Goal: Navigation & Orientation: Find specific page/section

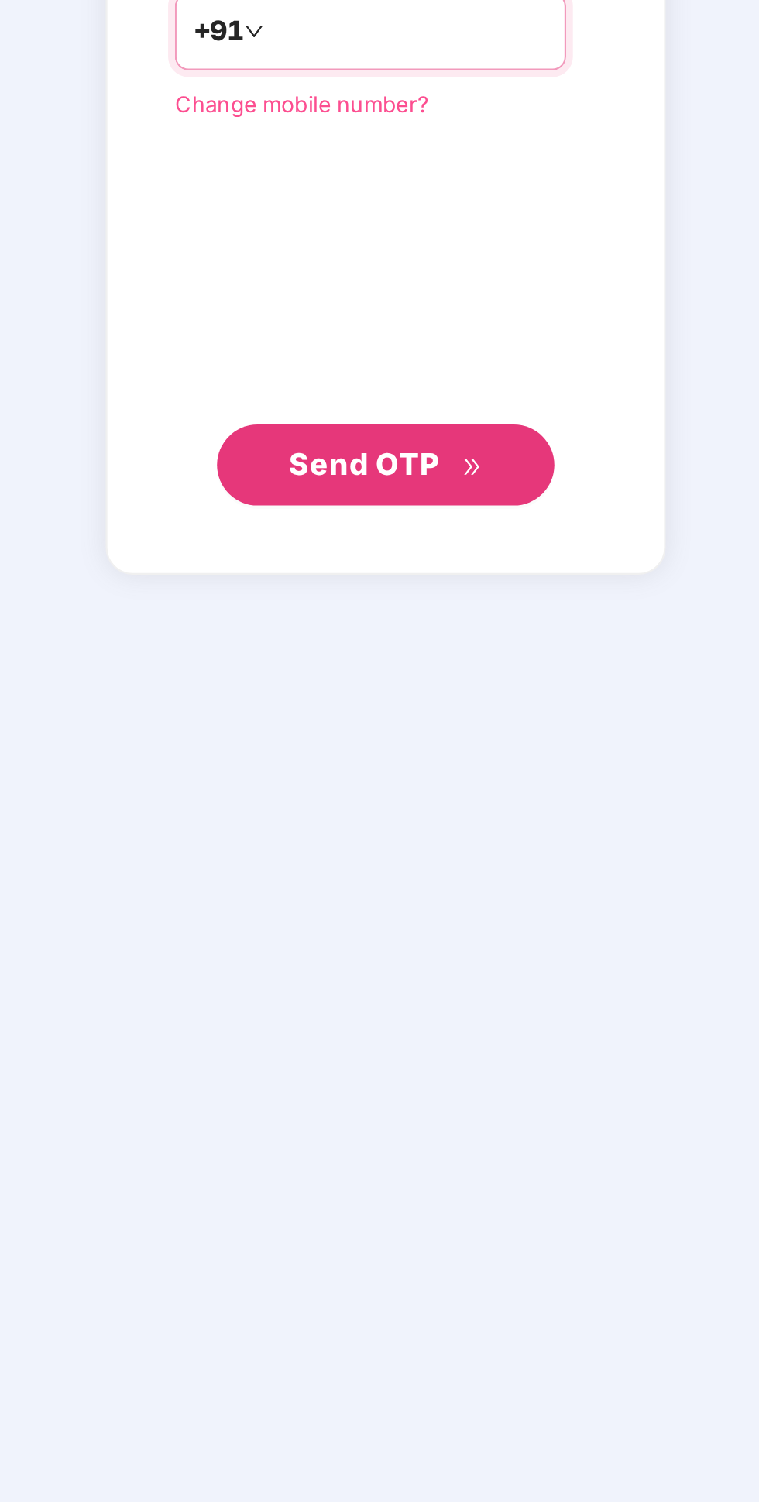
type input "**********"
click at [411, 953] on span "Send OTP" at bounding box center [379, 942] width 89 height 22
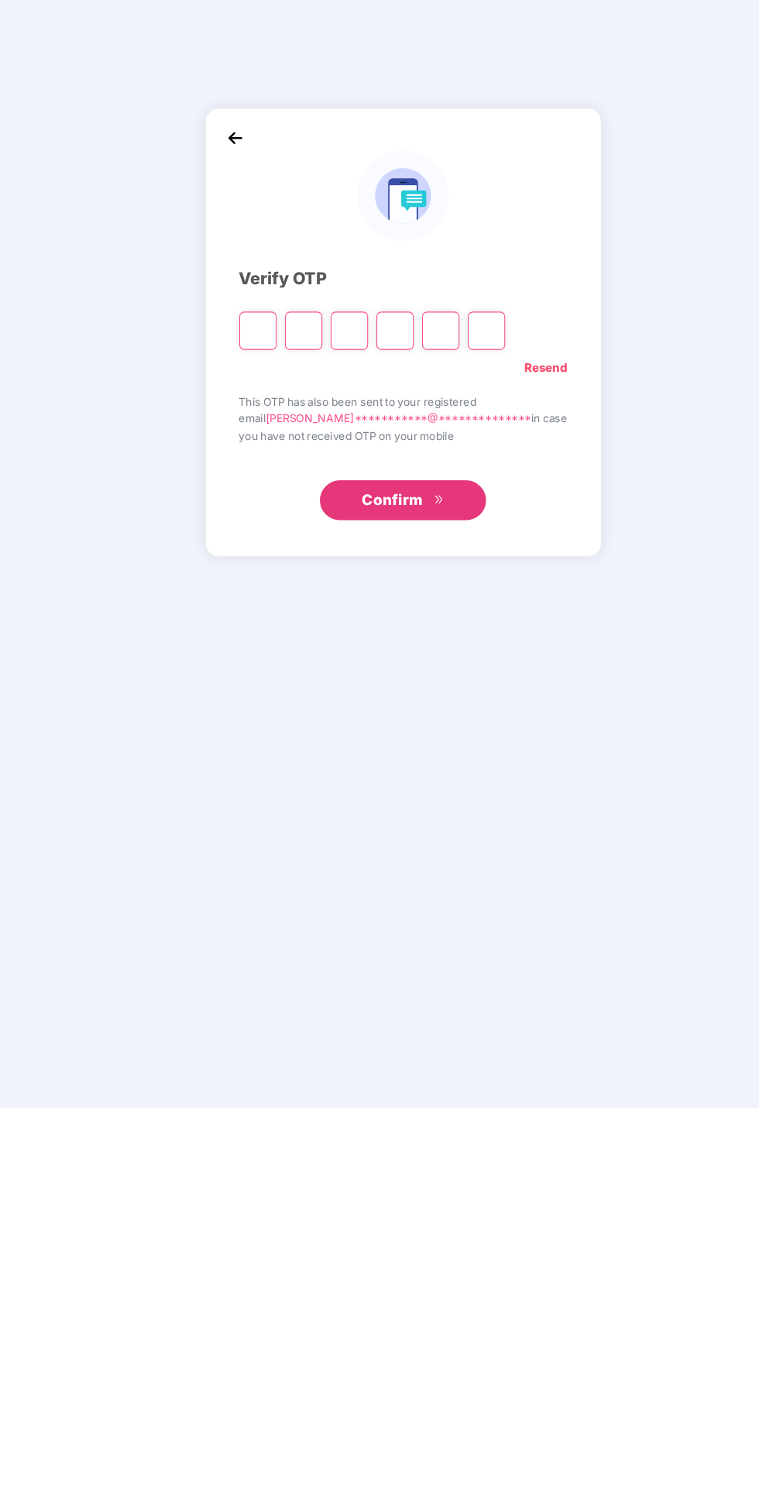
scroll to position [108, 0]
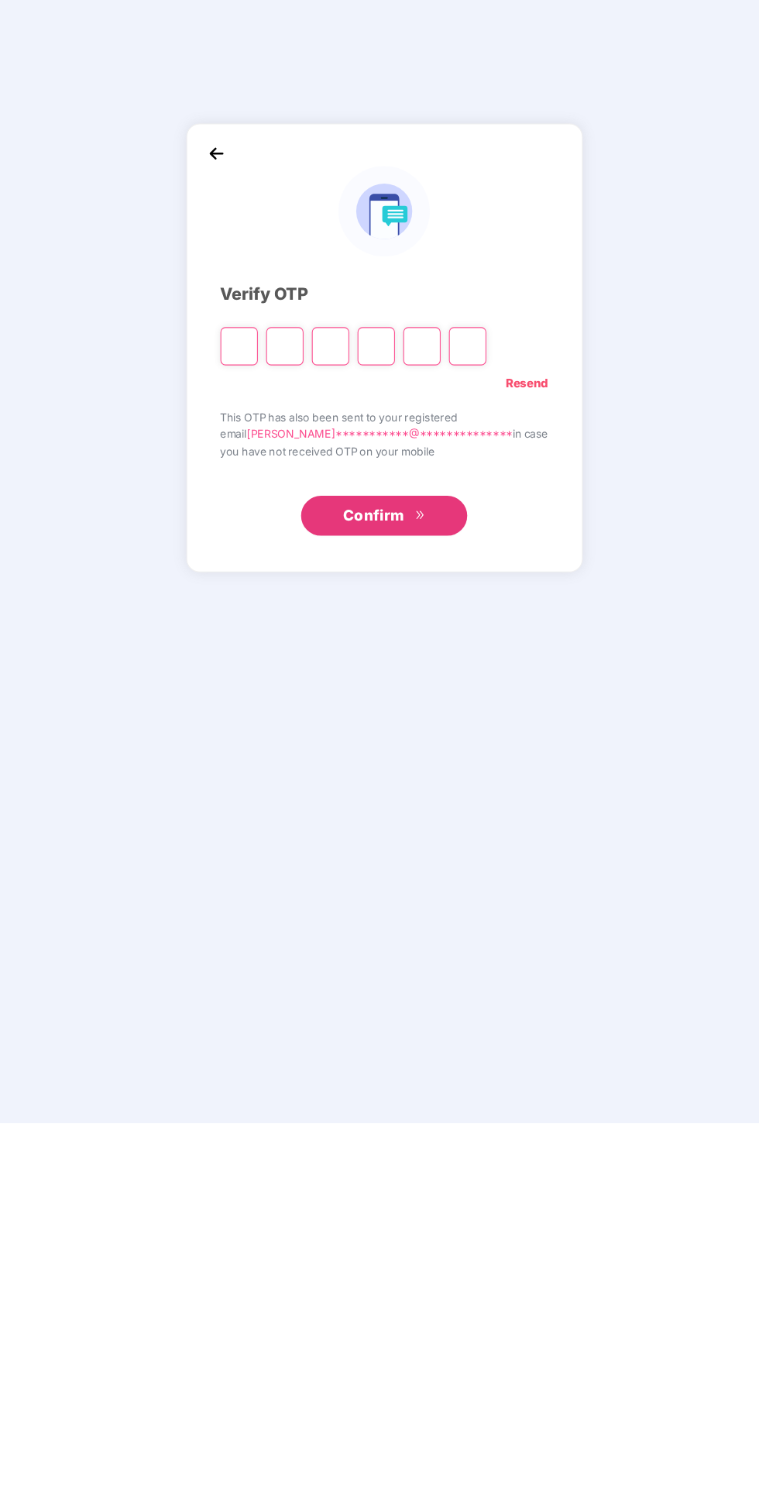
type input "*"
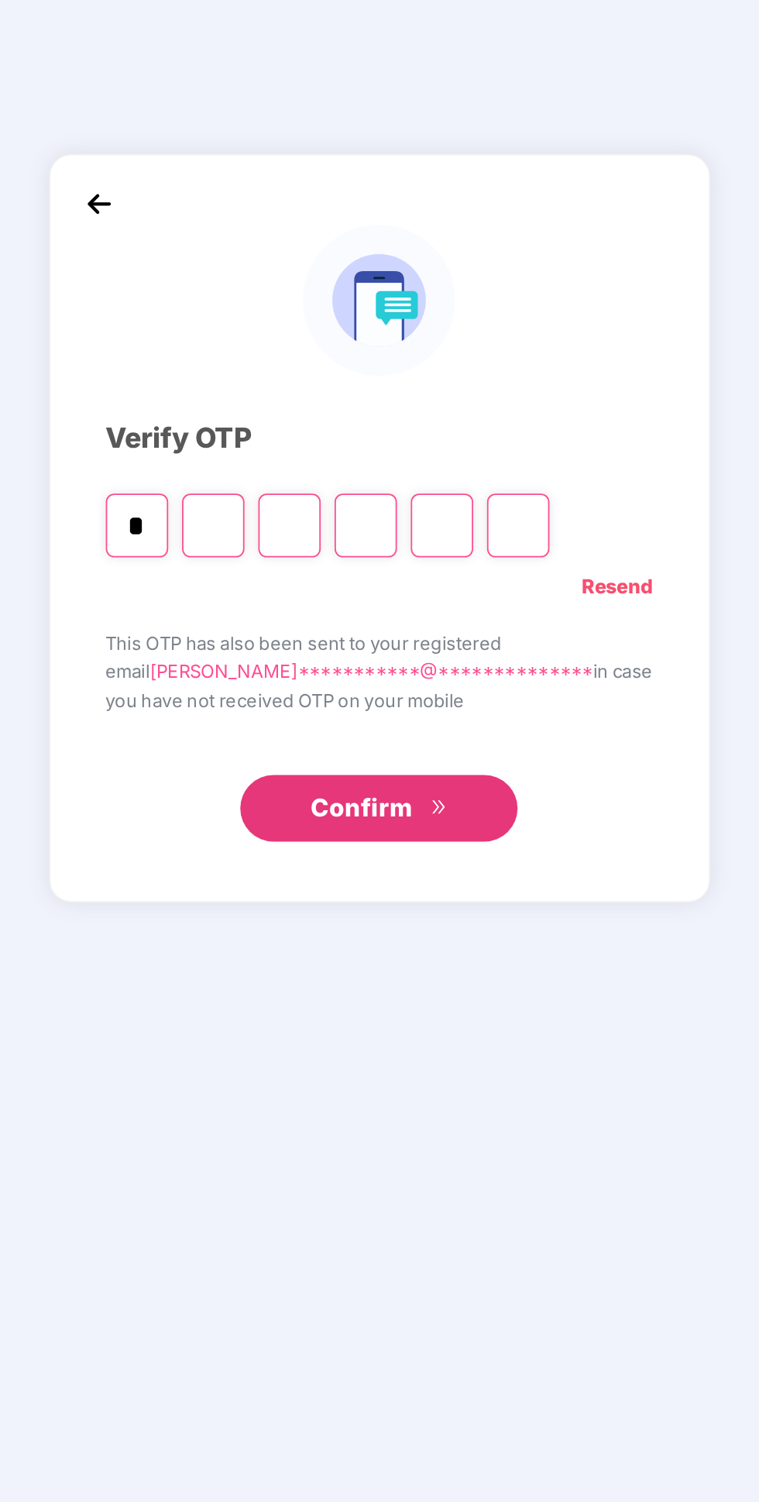
type input "*"
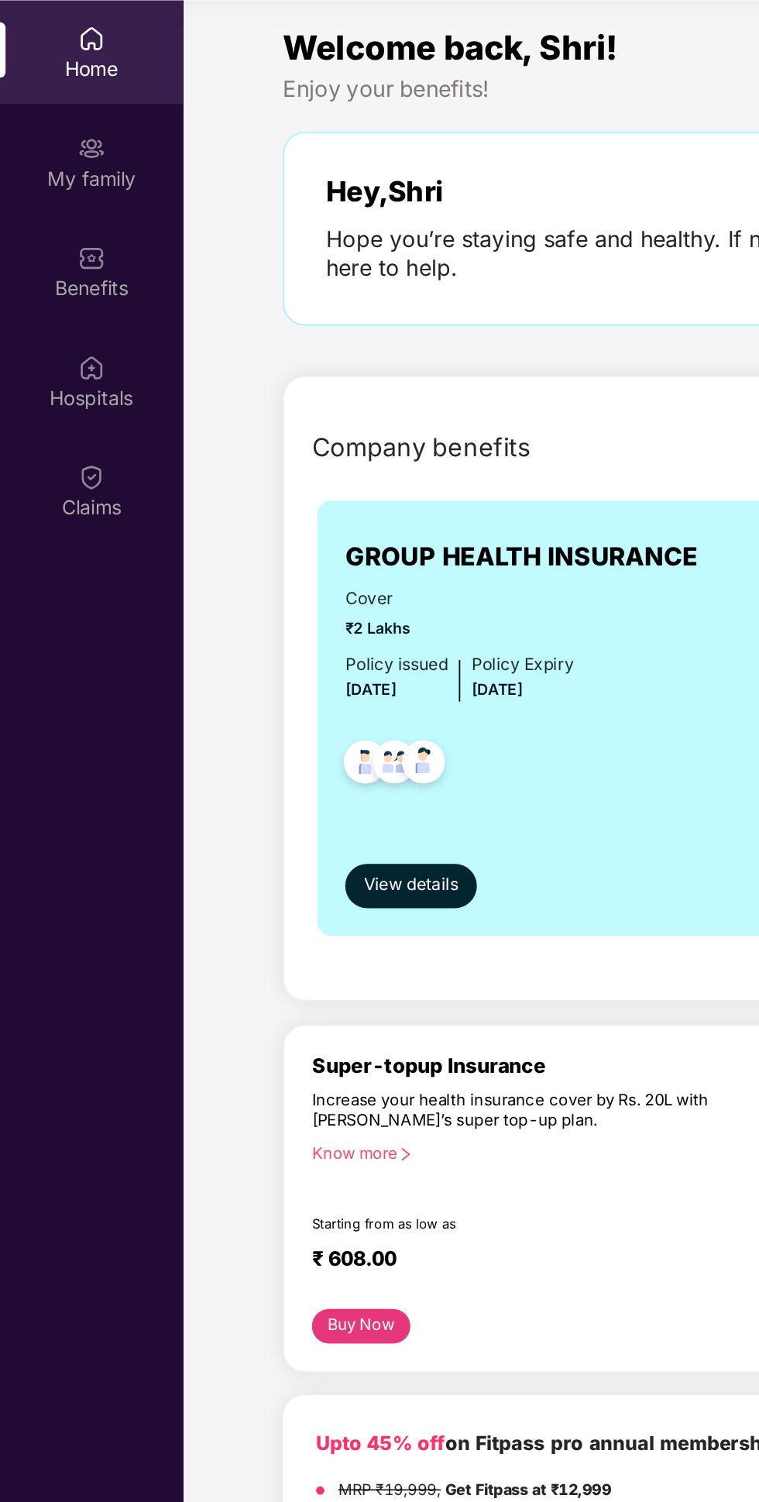
scroll to position [82, 0]
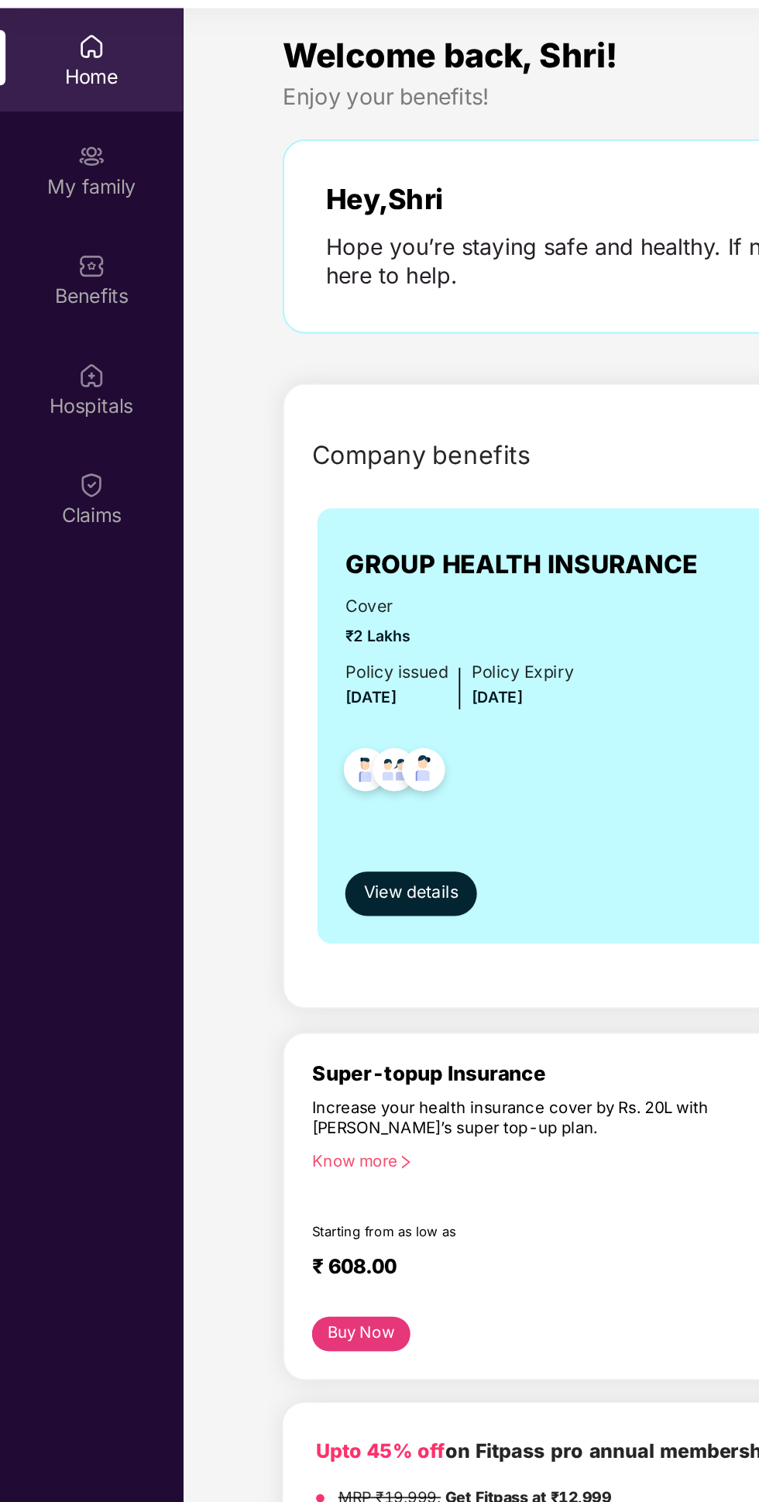
click at [52, 267] on img at bounding box center [50, 270] width 15 height 15
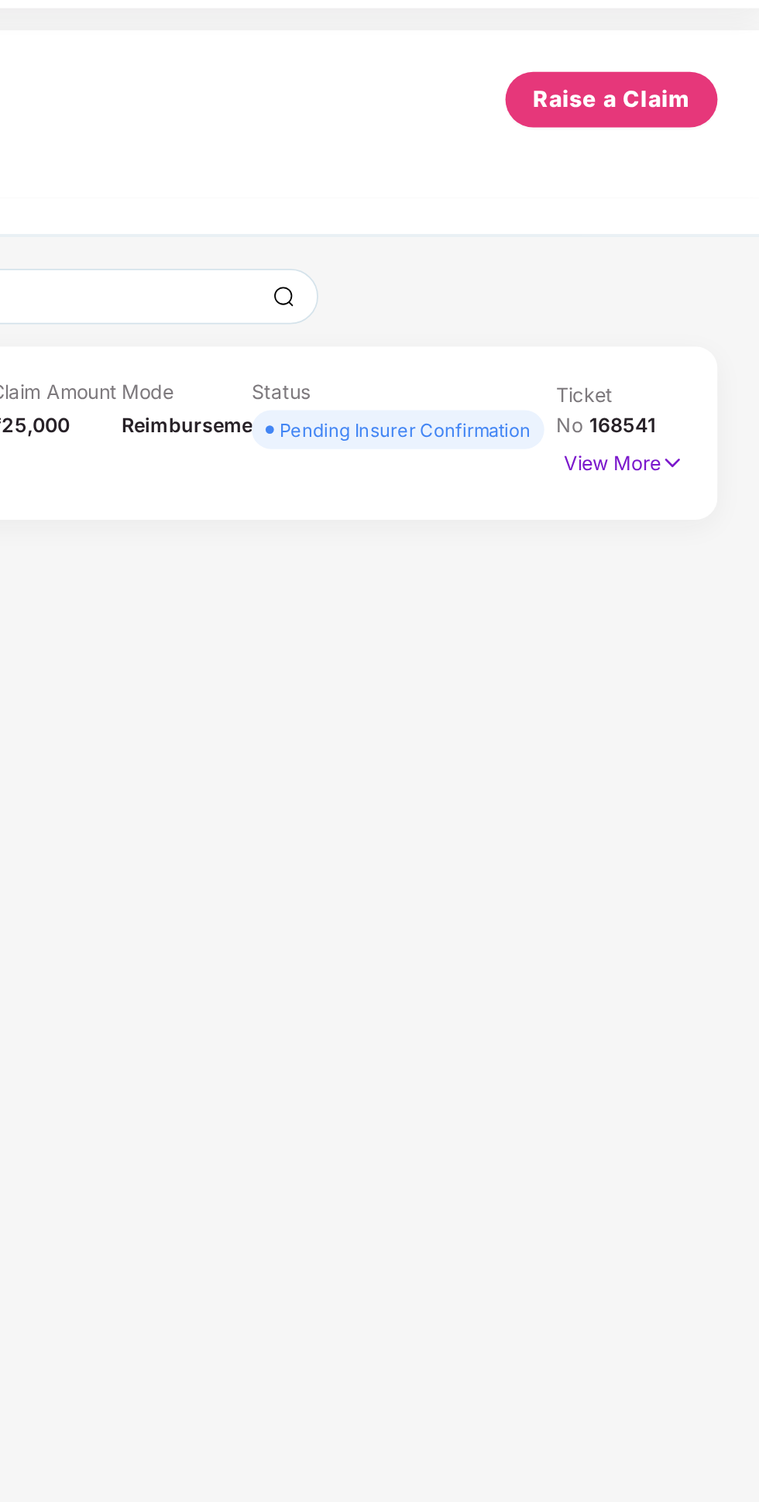
click at [706, 256] on img at bounding box center [710, 258] width 13 height 17
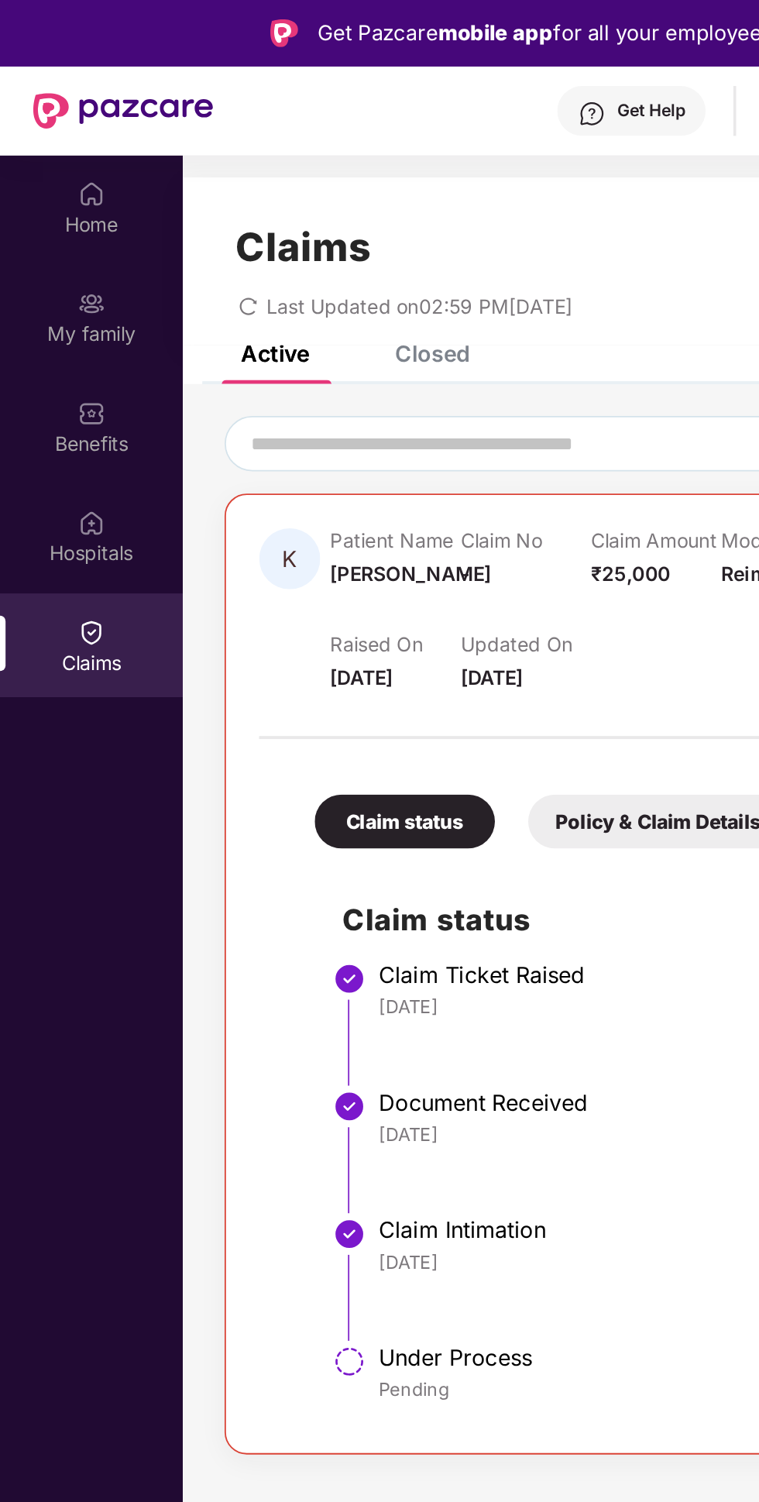
click at [32, 261] on div "Benefits" at bounding box center [51, 238] width 102 height 58
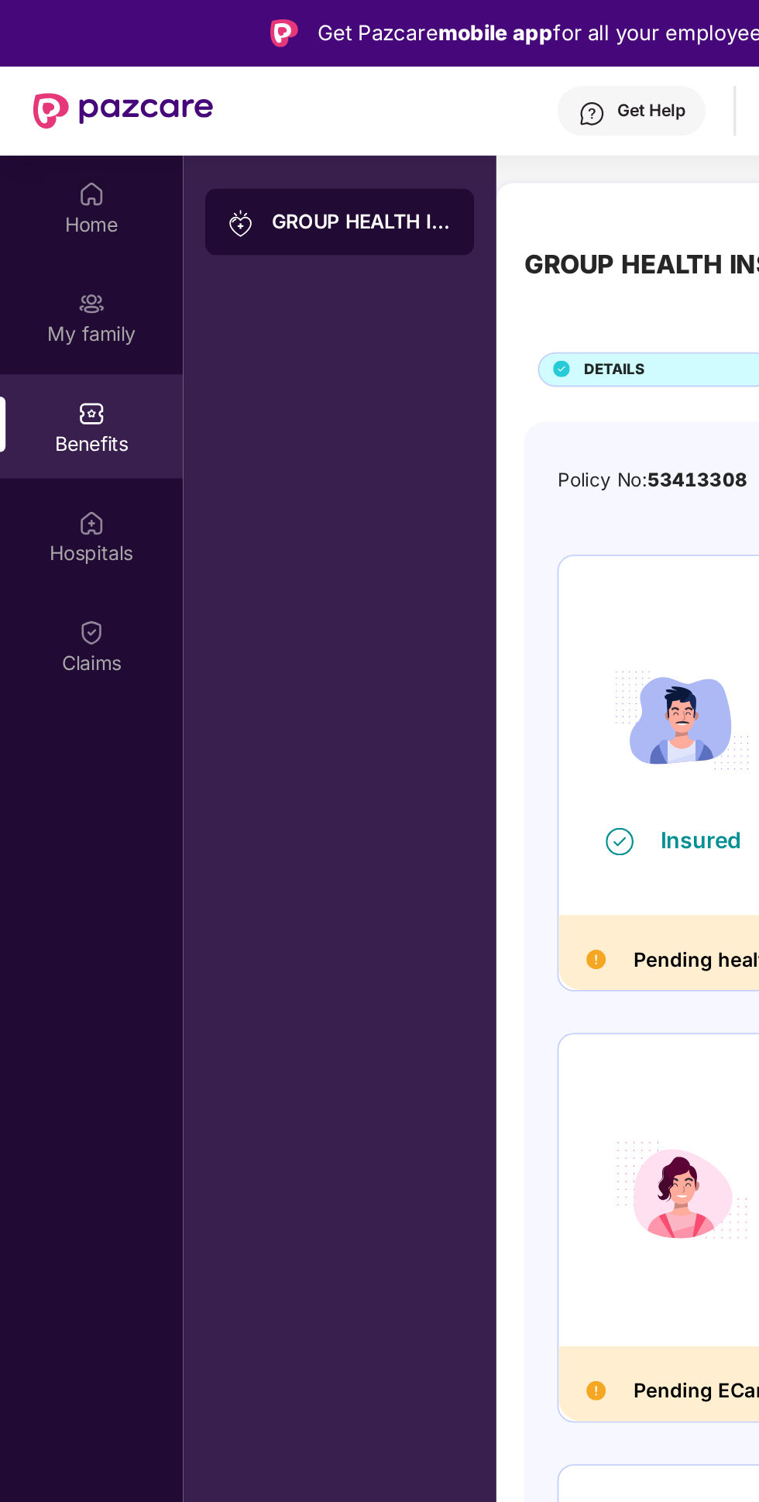
click at [53, 311] on div "Hospitals" at bounding box center [51, 308] width 102 height 15
